Goal: Task Accomplishment & Management: Manage account settings

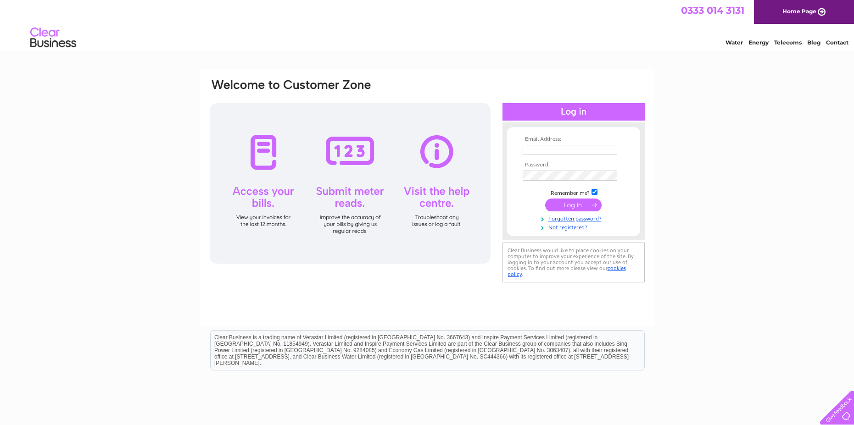
type input "margaret@avocetenterprises.com"
click at [569, 207] on input "submit" at bounding box center [573, 205] width 56 height 13
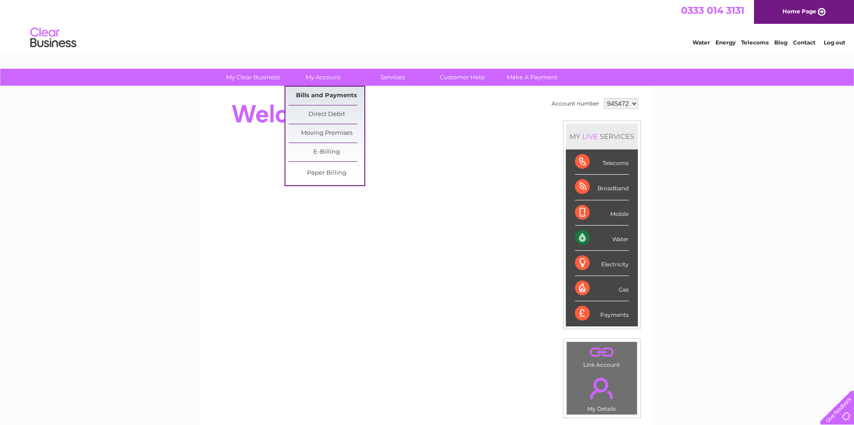
click at [313, 94] on link "Bills and Payments" at bounding box center [327, 96] width 76 height 18
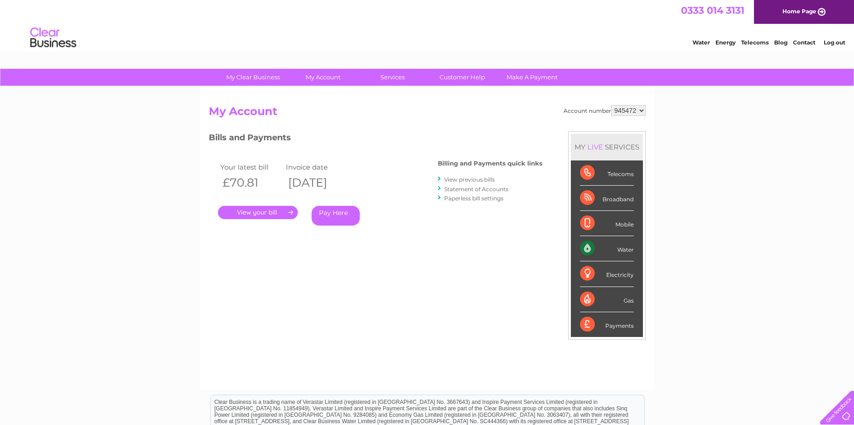
click at [260, 211] on link "." at bounding box center [258, 212] width 80 height 13
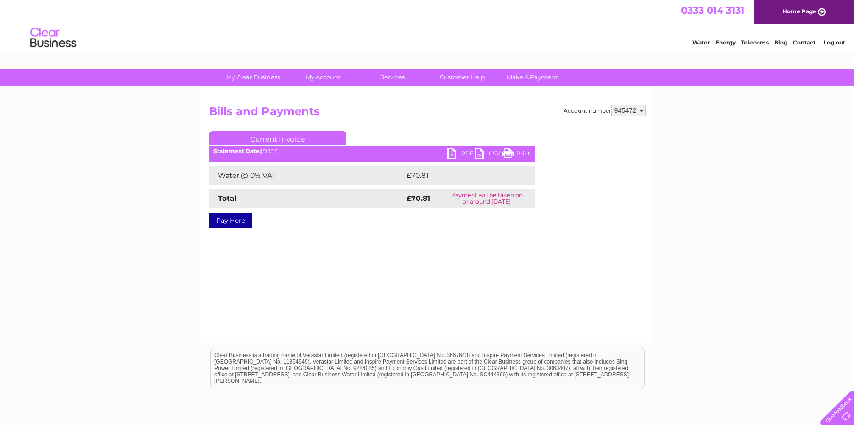
drag, startPoint x: 517, startPoint y: 154, endPoint x: 65, endPoint y: 32, distance: 468.1
click at [517, 154] on link "Print" at bounding box center [517, 154] width 28 height 13
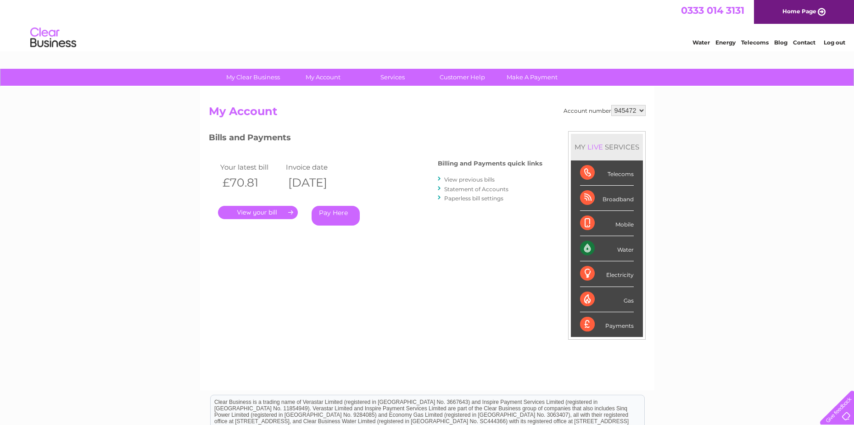
click at [642, 111] on select "945472 950023 969405" at bounding box center [628, 110] width 34 height 11
select select "950023"
click at [611, 105] on select "945472 950023 969405" at bounding box center [628, 110] width 34 height 11
click at [640, 113] on select "945472 950023 969405" at bounding box center [628, 110] width 34 height 11
select select "969405"
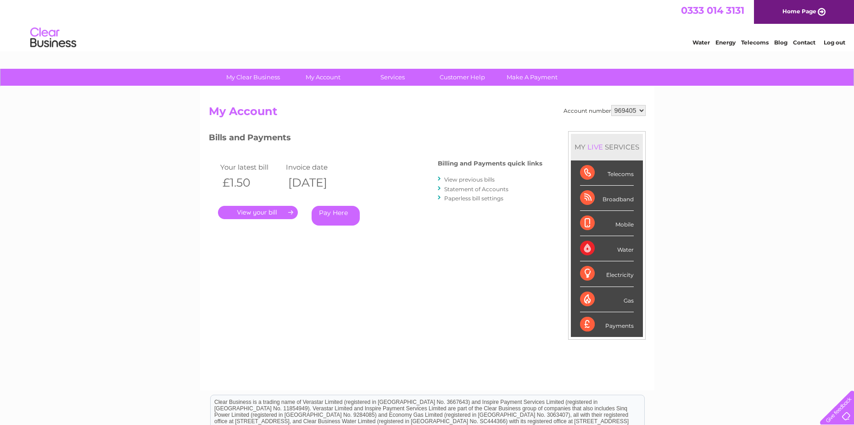
click at [611, 105] on select "945472 950023 969405" at bounding box center [628, 110] width 34 height 11
drag, startPoint x: 156, startPoint y: 173, endPoint x: 415, endPoint y: 234, distance: 266.0
click at [415, 234] on div "Bills and Payments Billing and Payments quick links View previous bills Stateme…" at bounding box center [376, 185] width 334 height 108
click at [262, 210] on link "." at bounding box center [258, 212] width 80 height 13
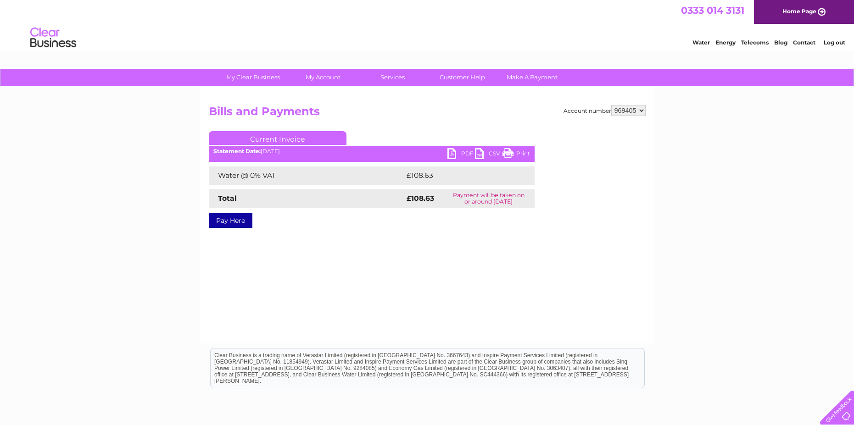
drag, startPoint x: 521, startPoint y: 152, endPoint x: 74, endPoint y: 29, distance: 464.1
click at [521, 152] on link "Print" at bounding box center [517, 154] width 28 height 13
